Goal: Transaction & Acquisition: Purchase product/service

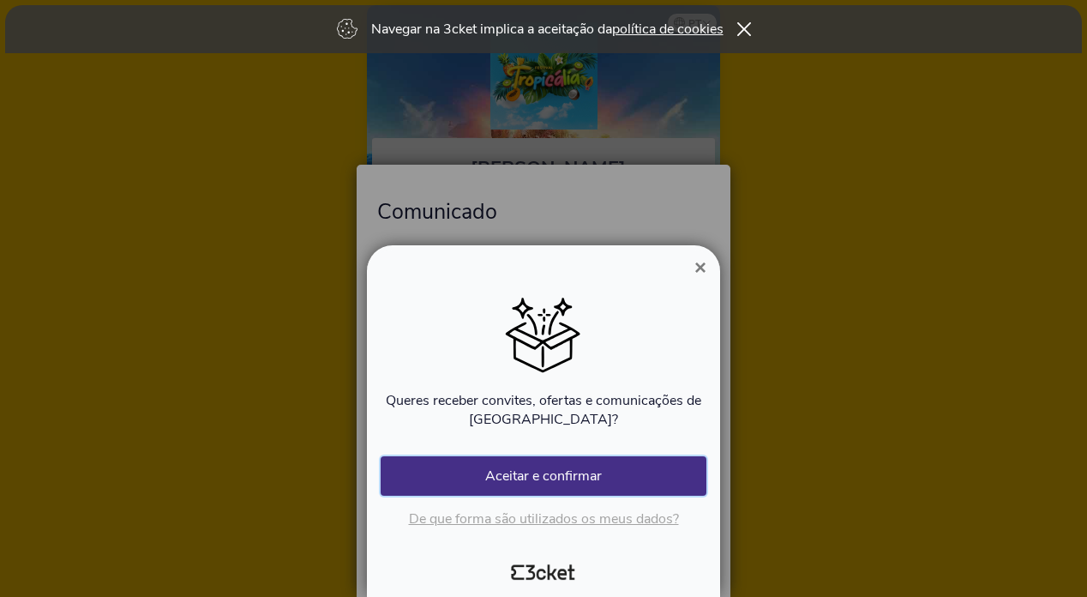
click at [534, 481] on button "Aceitar e confirmar" at bounding box center [544, 475] width 326 height 39
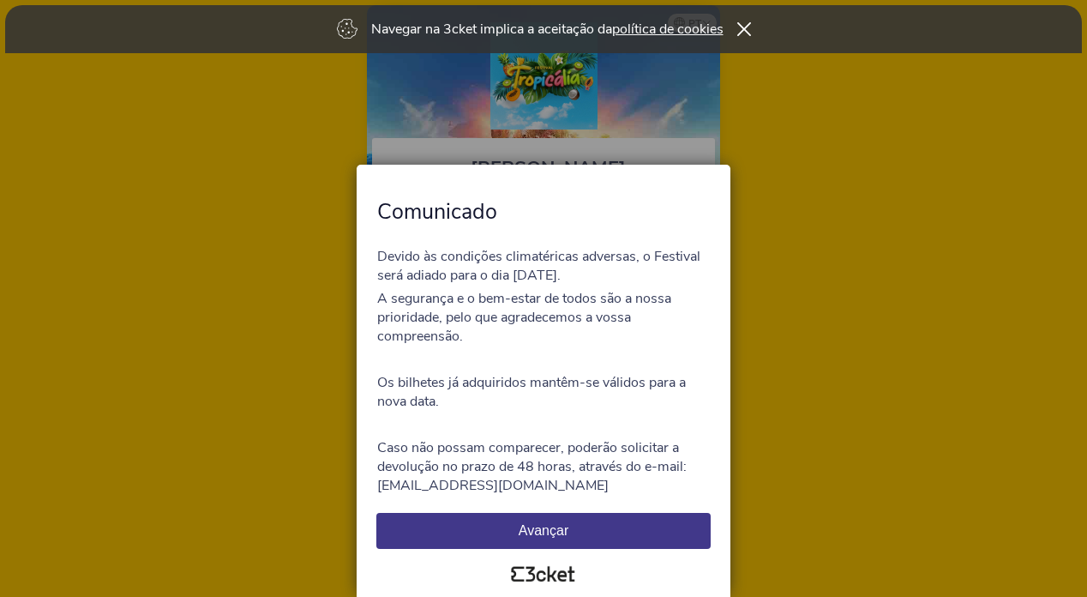
click at [514, 526] on button "Avançar" at bounding box center [543, 531] width 334 height 36
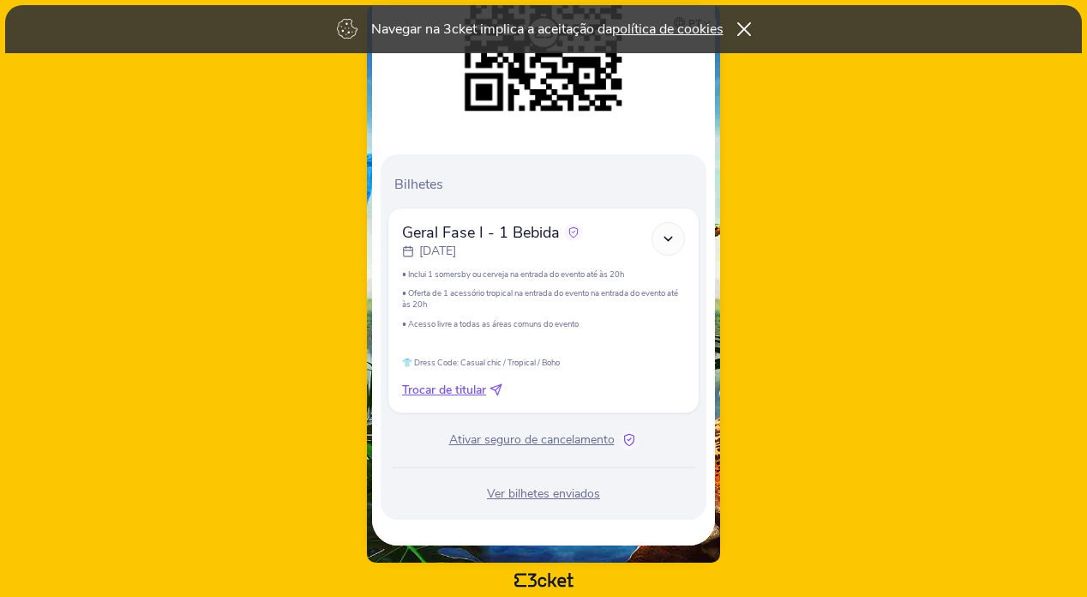
scroll to position [331, 0]
click at [499, 442] on span "Ativar seguro de cancelamento" at bounding box center [531, 439] width 165 height 17
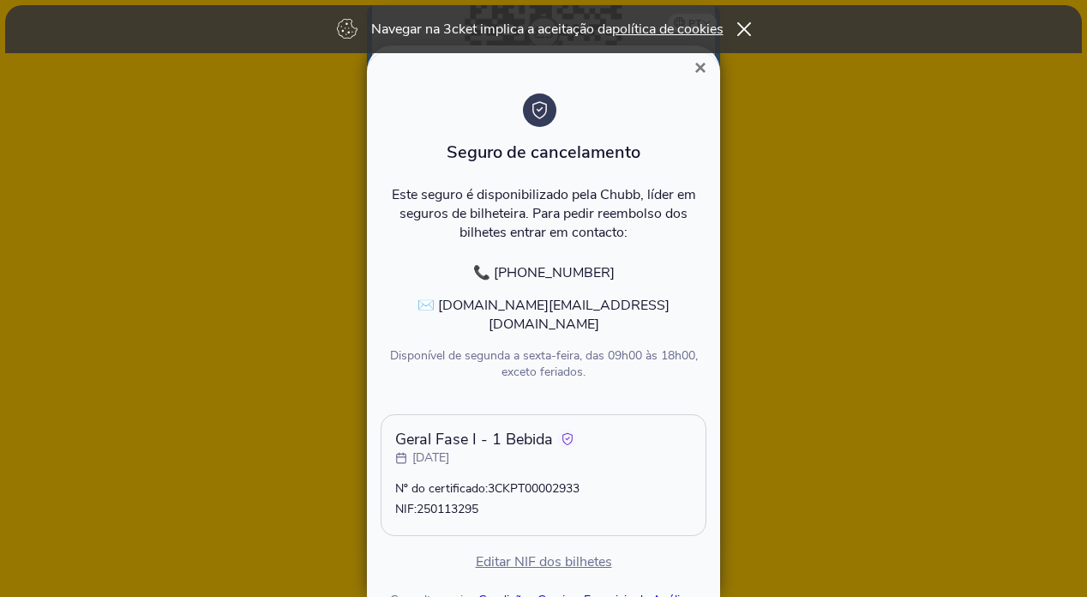
click at [549, 195] on p "Este seguro é disponibilizado pela Chubb, líder em seguros de bilheteira. Para …" at bounding box center [544, 213] width 326 height 57
click at [695, 63] on span "×" at bounding box center [700, 67] width 12 height 23
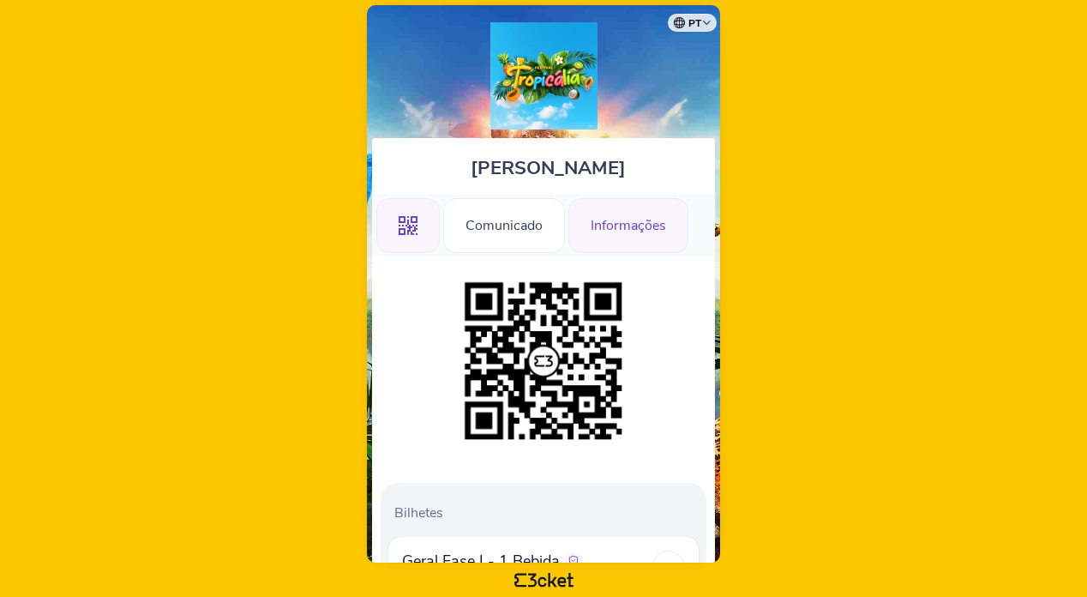
click at [623, 215] on div "Informações" at bounding box center [628, 225] width 120 height 55
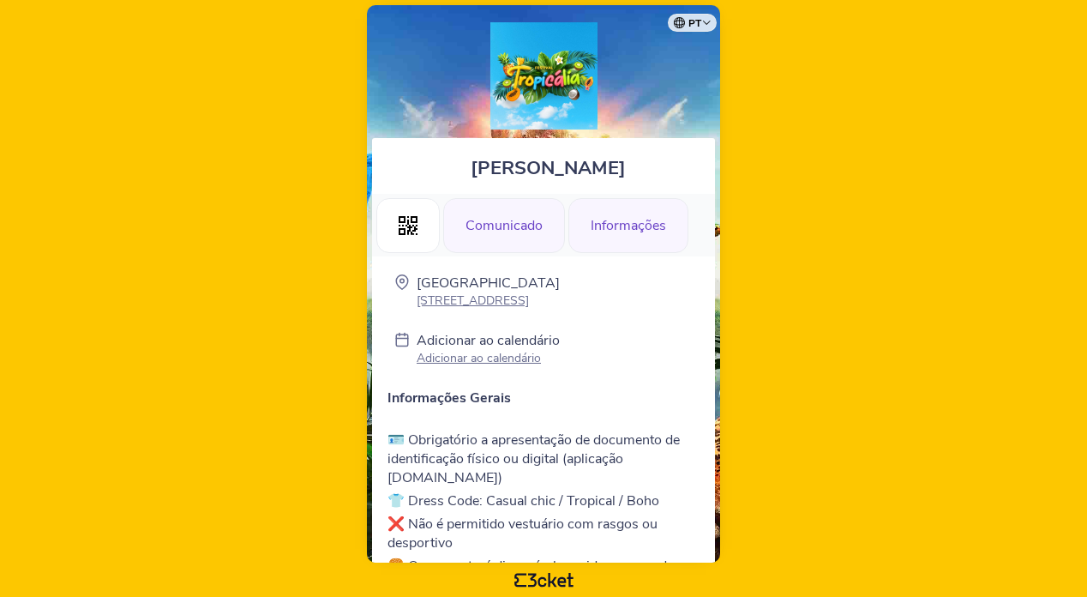
click at [518, 240] on div "Comunicado" at bounding box center [504, 225] width 122 height 55
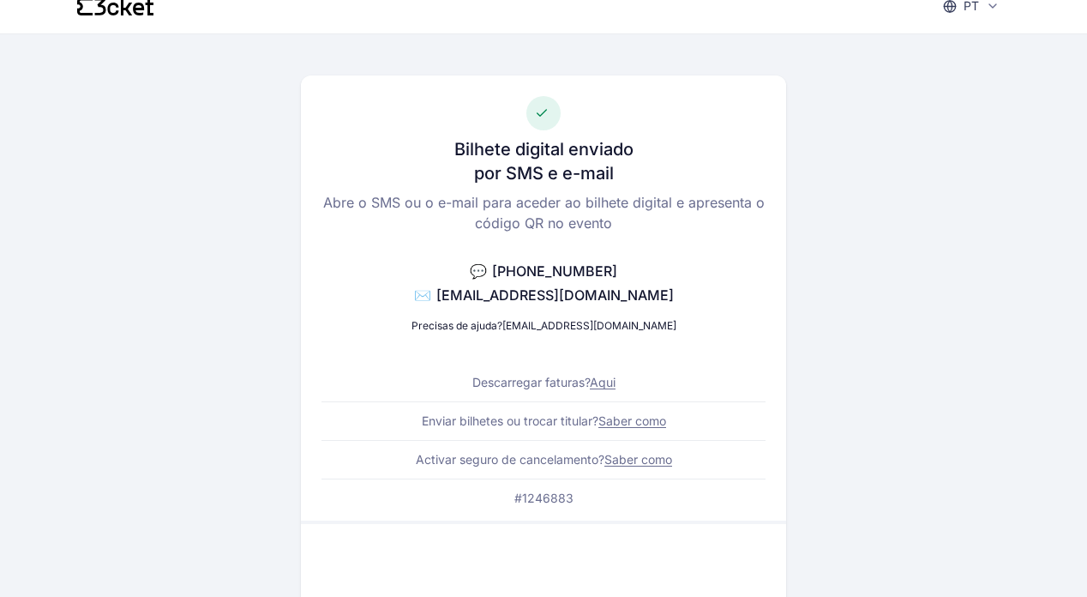
scroll to position [17, 0]
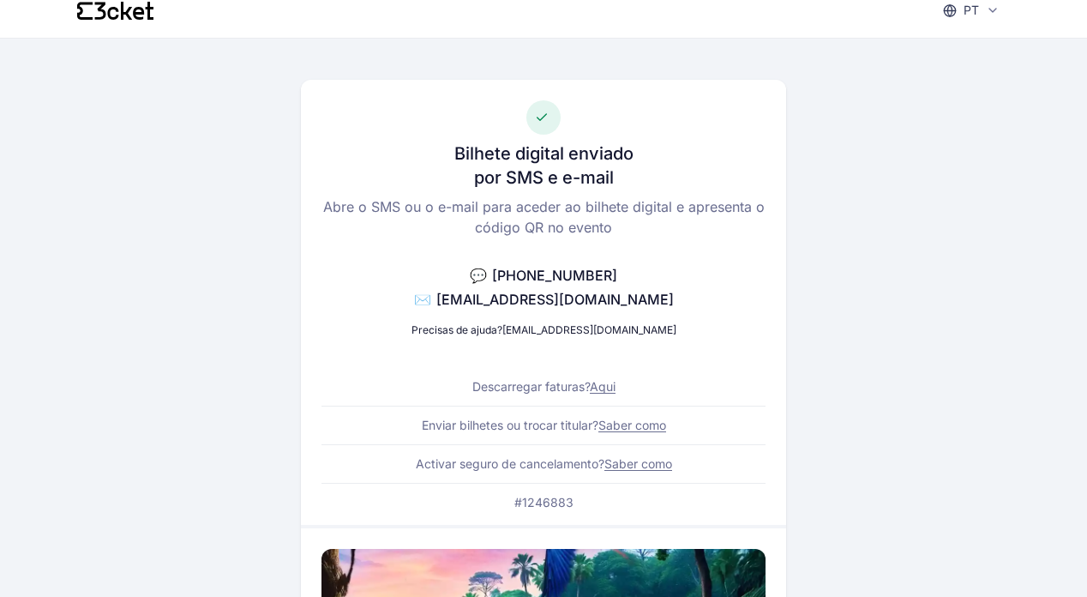
click at [641, 463] on link "Saber como" at bounding box center [638, 463] width 68 height 15
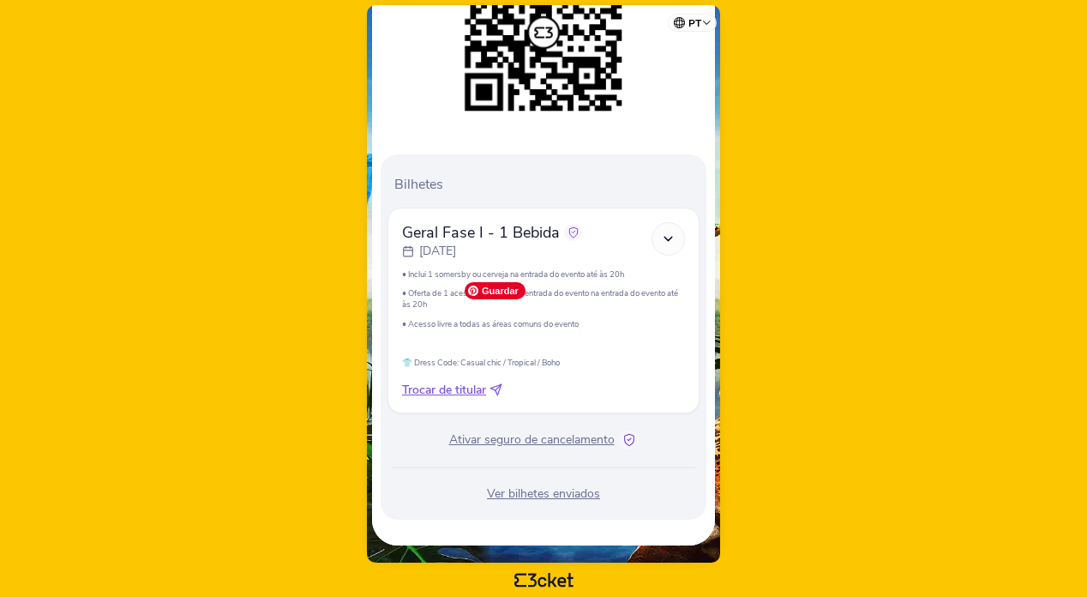
scroll to position [331, 0]
click at [509, 436] on span "Ativar seguro de cancelamento" at bounding box center [531, 439] width 165 height 17
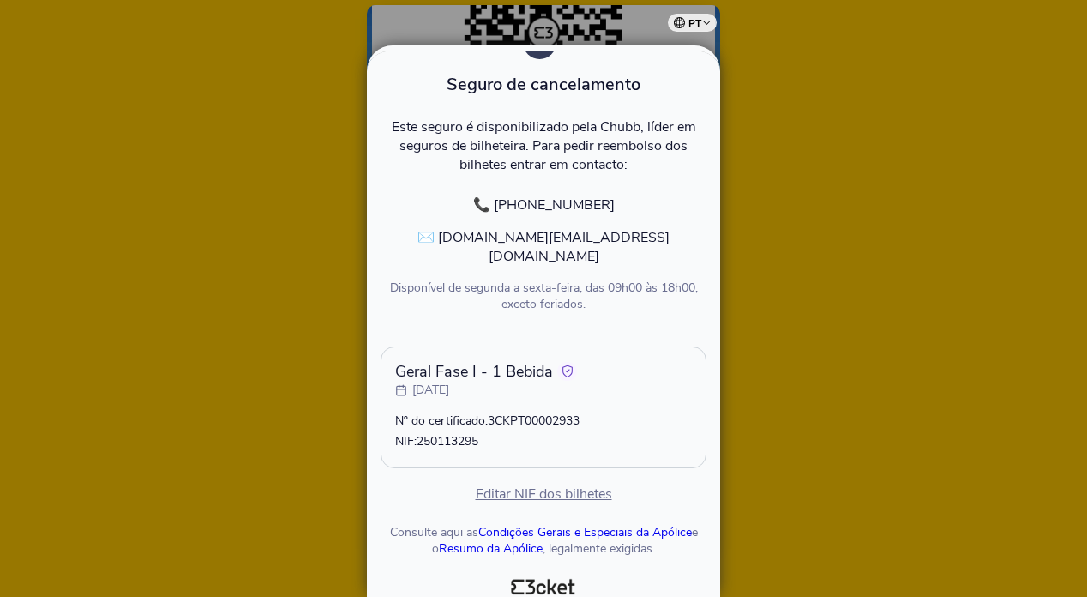
scroll to position [67, 0]
click at [494, 434] on p "NIF: 250113295" at bounding box center [543, 442] width 297 height 16
click at [529, 362] on p "Geral Fase I - 1 Bebida" at bounding box center [543, 372] width 297 height 21
click at [563, 366] on icon at bounding box center [567, 371] width 9 height 11
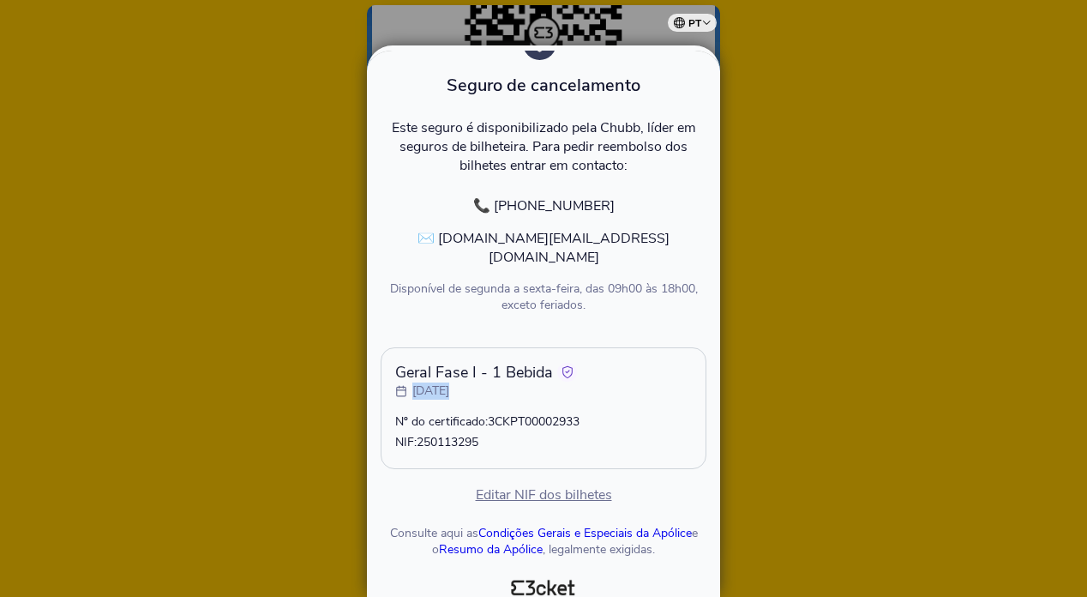
click at [563, 366] on icon at bounding box center [567, 371] width 9 height 11
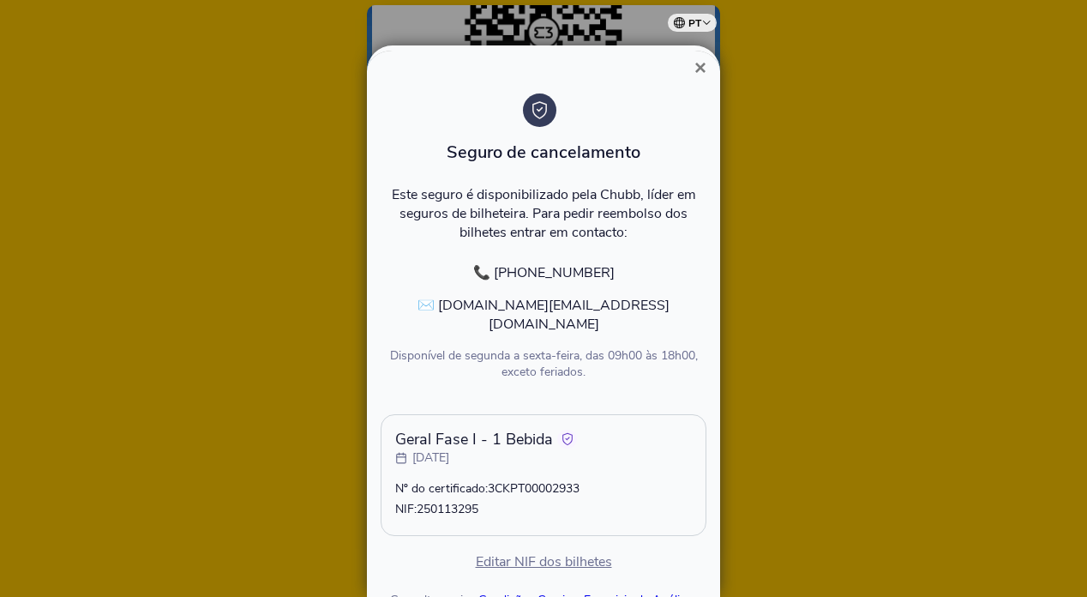
scroll to position [0, 0]
click at [561, 280] on p "📞 [PHONE_NUMBER]" at bounding box center [544, 272] width 326 height 19
drag, startPoint x: 483, startPoint y: 309, endPoint x: 624, endPoint y: 309, distance: 141.5
click at [624, 309] on p "✉️ [DOMAIN_NAME][EMAIL_ADDRESS][DOMAIN_NAME]" at bounding box center [544, 315] width 326 height 38
copy p "[DOMAIN_NAME][EMAIL_ADDRESS][DOMAIN_NAME]"
